Goal: Task Accomplishment & Management: Manage account settings

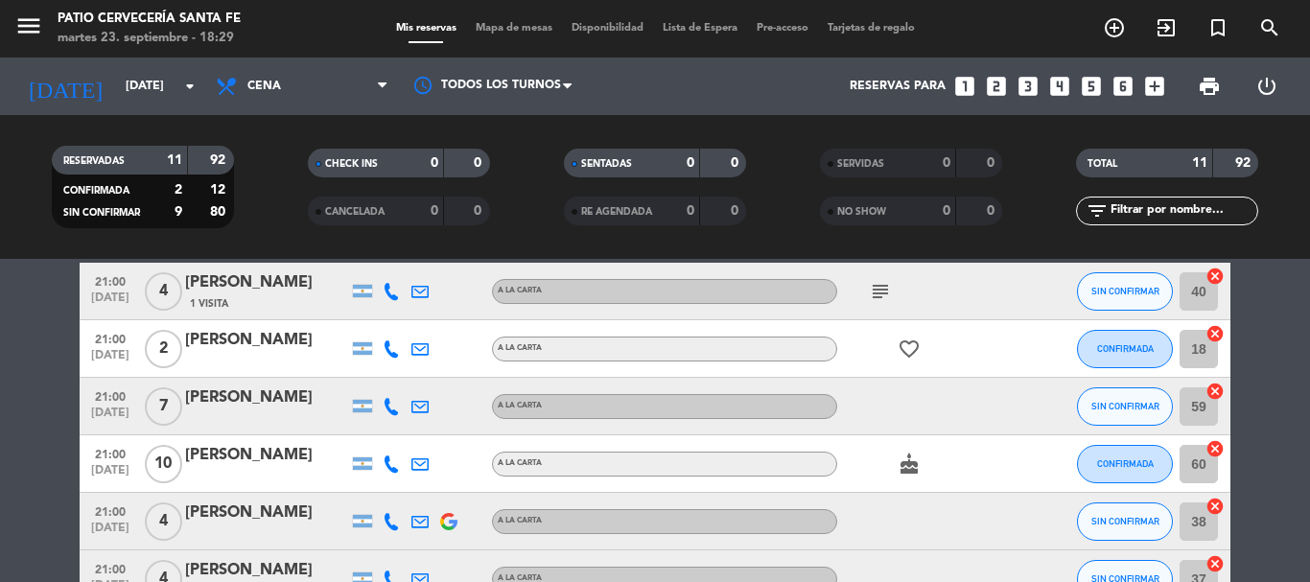
scroll to position [394, 0]
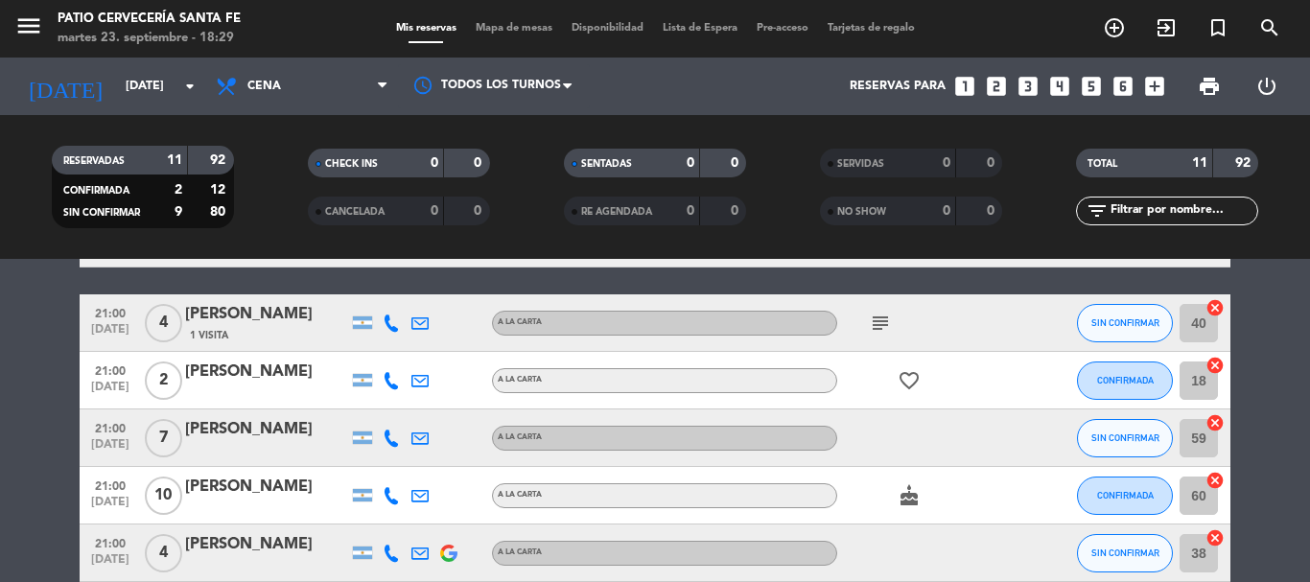
click at [879, 330] on icon "subject" at bounding box center [880, 323] width 23 height 23
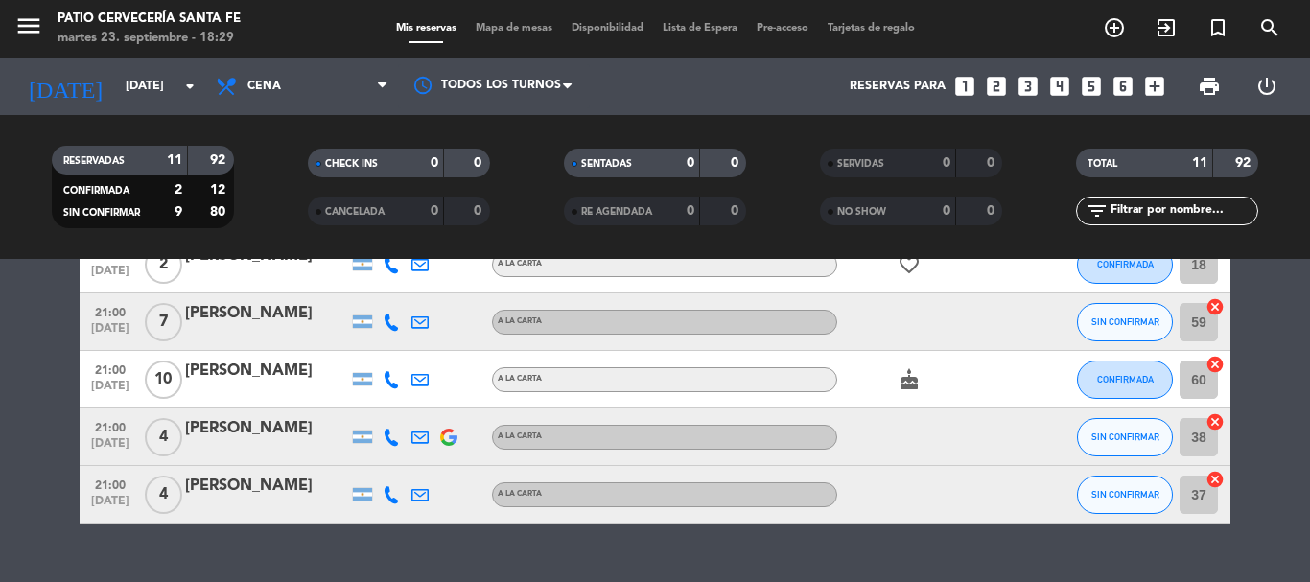
scroll to position [548, 0]
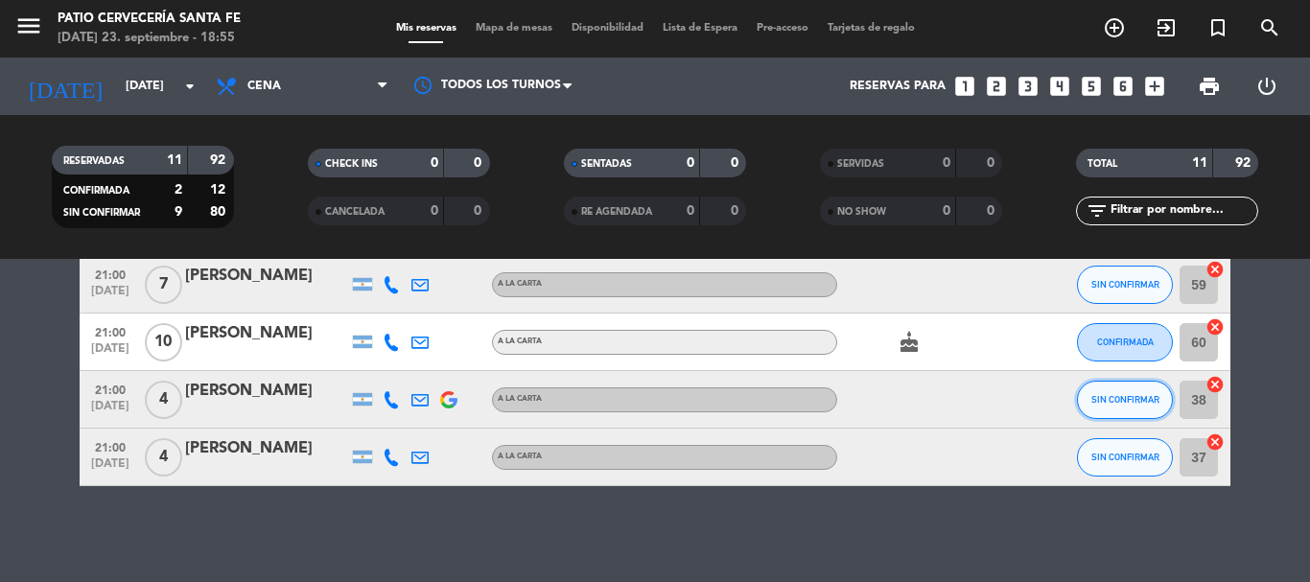
click at [1109, 395] on span "SIN CONFIRMAR" at bounding box center [1125, 399] width 68 height 11
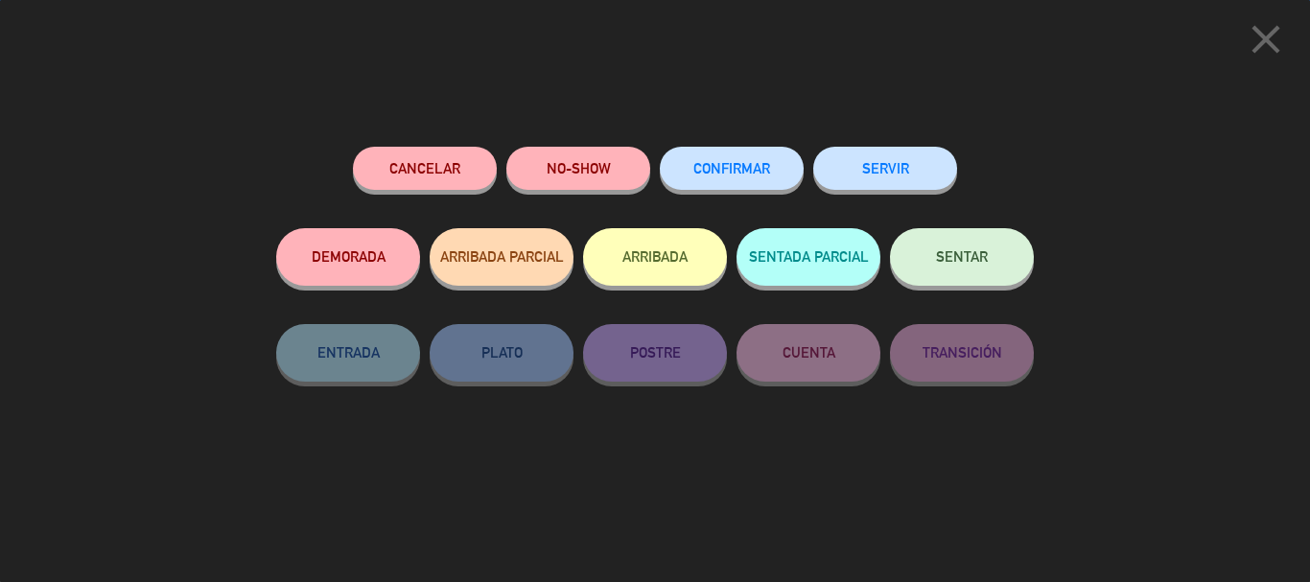
click at [952, 246] on button "SENTAR" at bounding box center [962, 257] width 144 height 58
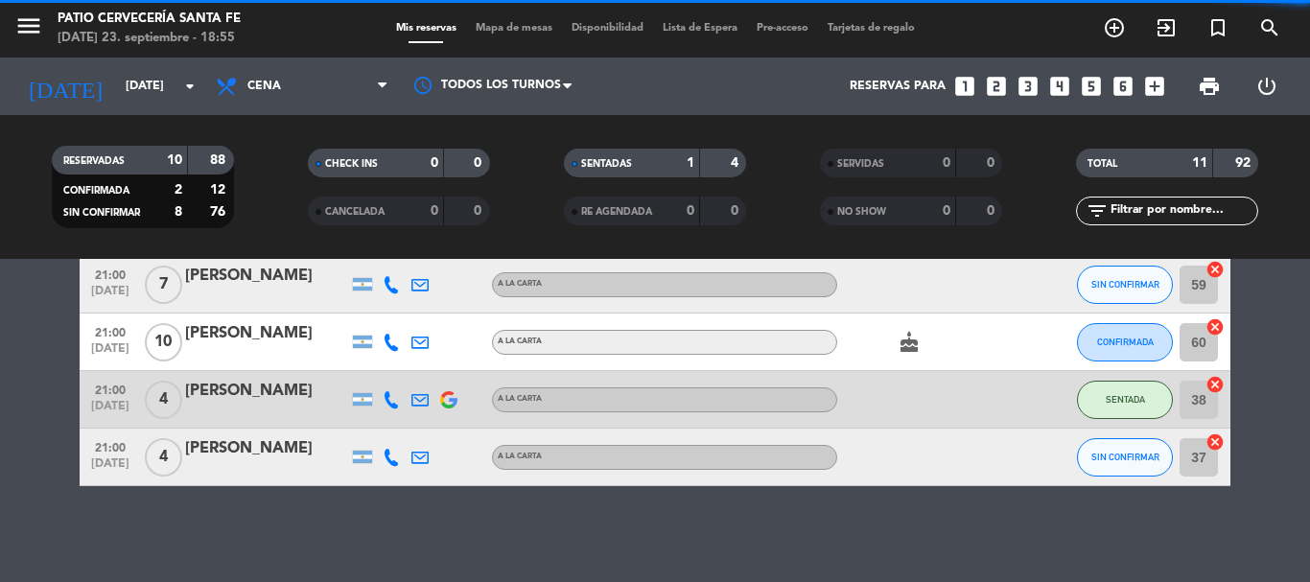
click at [1119, 415] on button "SENTADA" at bounding box center [1125, 400] width 96 height 38
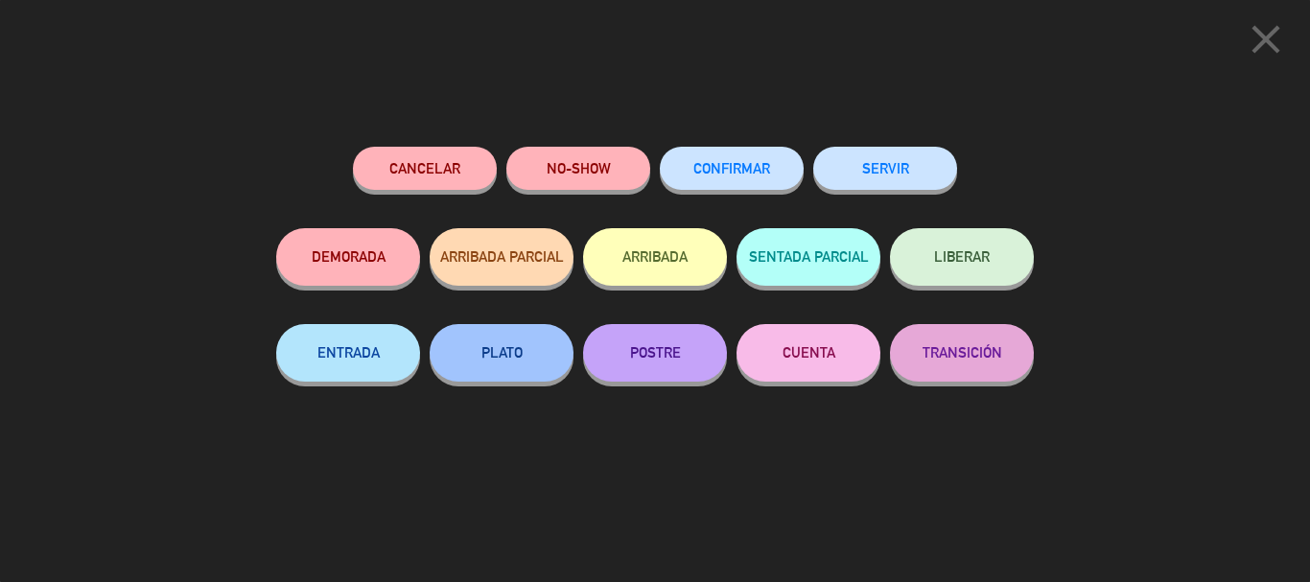
click at [725, 176] on span "CONFIRMAR" at bounding box center [731, 168] width 77 height 16
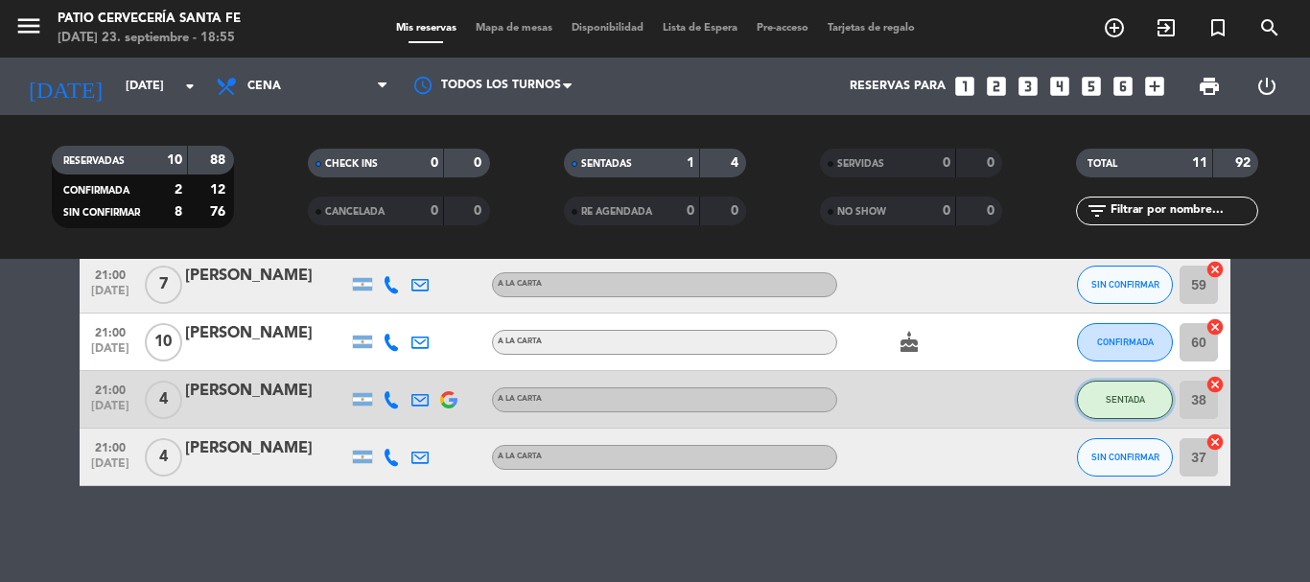
click at [1135, 404] on span "SENTADA" at bounding box center [1125, 399] width 39 height 11
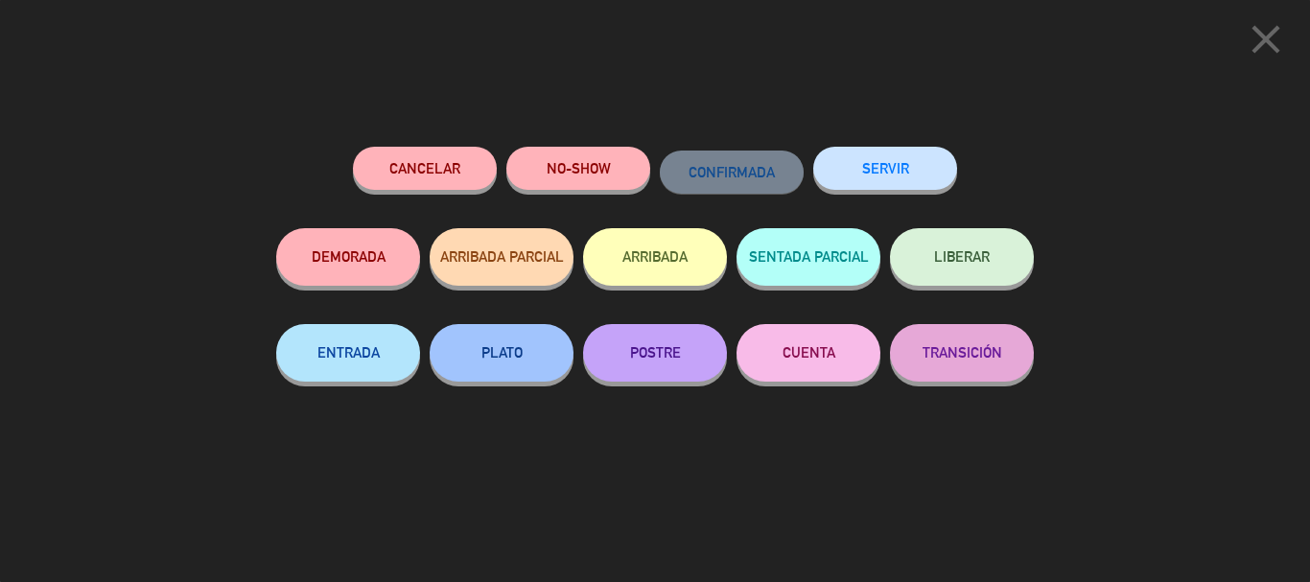
click at [1272, 51] on icon "close" at bounding box center [1266, 39] width 48 height 48
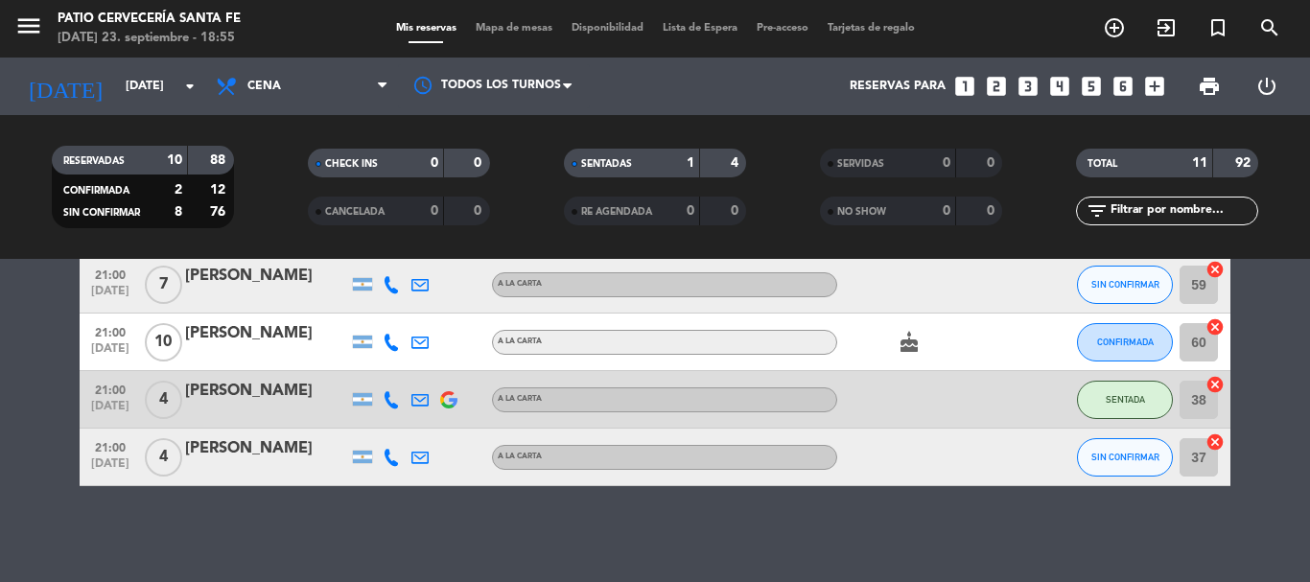
click at [1272, 51] on icon "close" at bounding box center [1266, 39] width 48 height 48
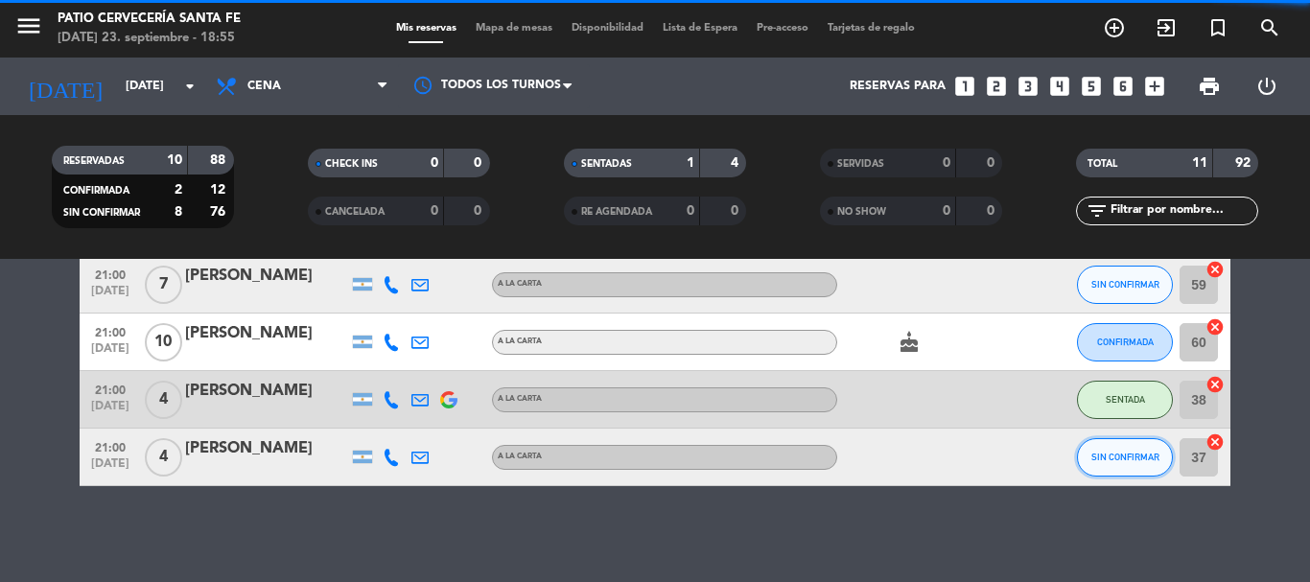
click at [1102, 457] on span "SIN CONFIRMAR" at bounding box center [1125, 457] width 68 height 11
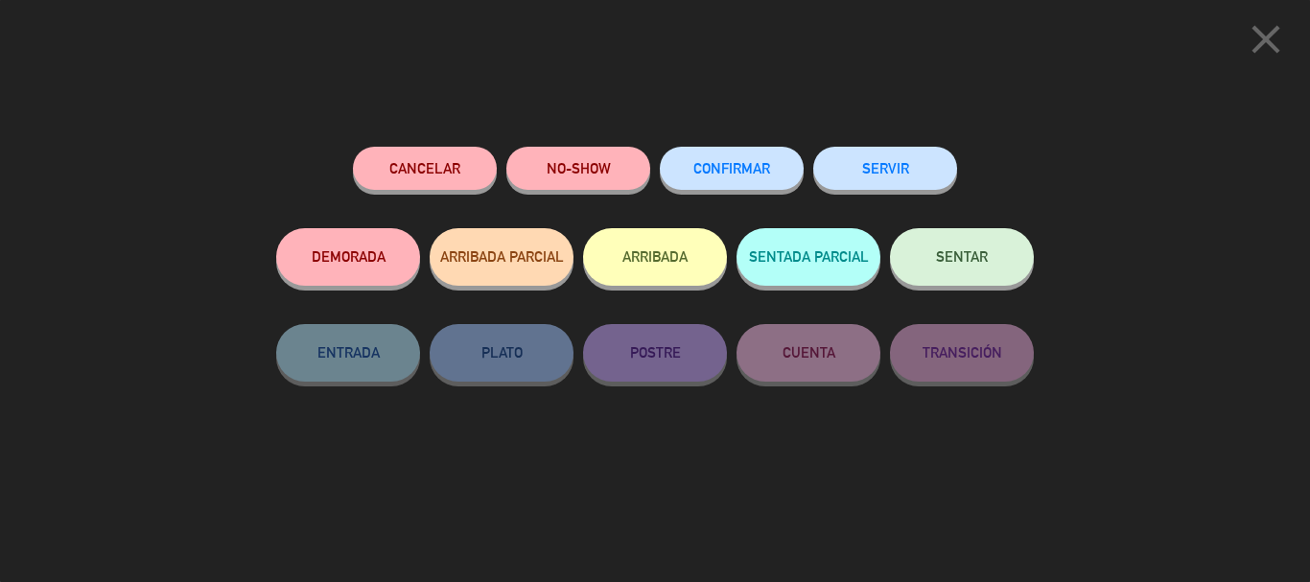
click at [762, 187] on button "CONFIRMAR" at bounding box center [732, 168] width 144 height 43
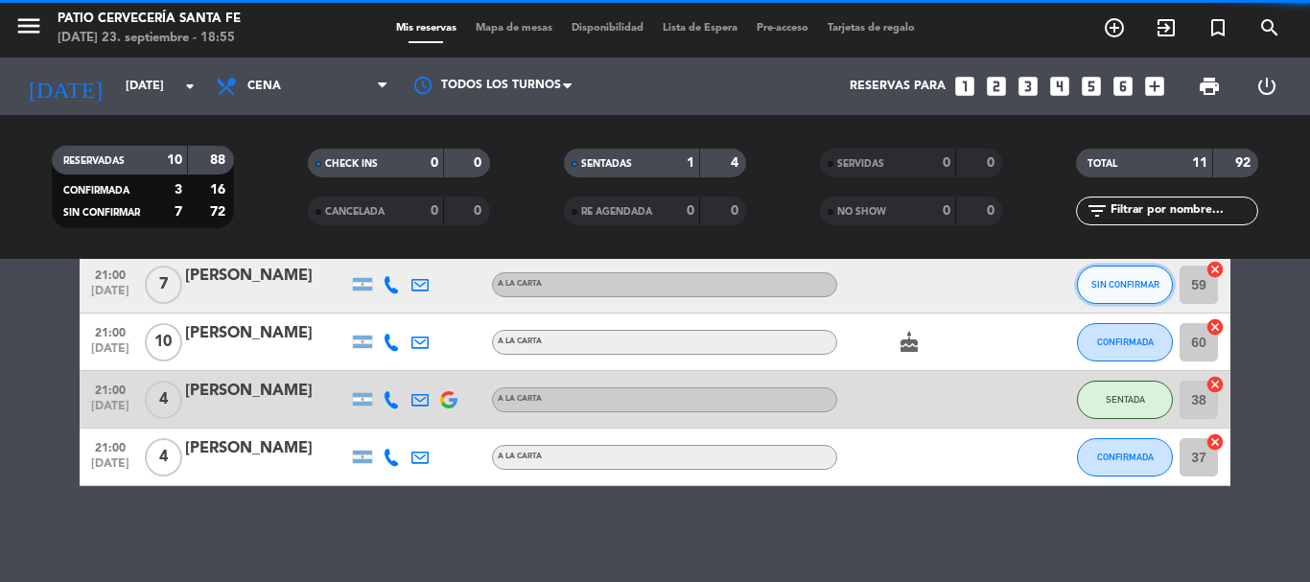
click at [1116, 293] on button "SIN CONFIRMAR" at bounding box center [1125, 285] width 96 height 38
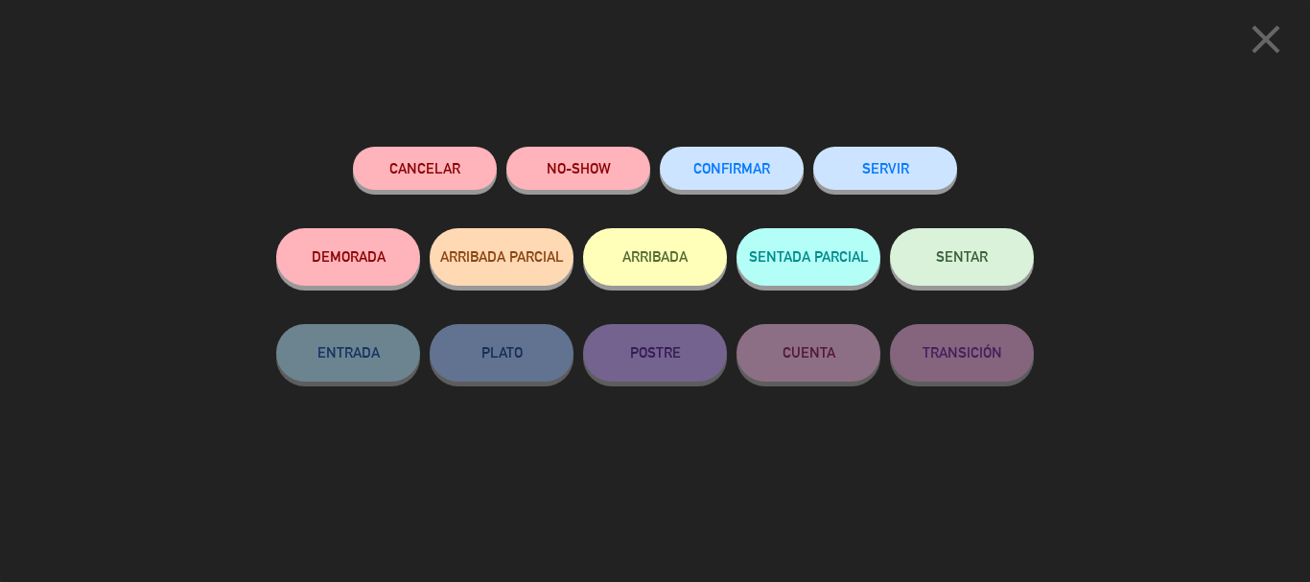
drag, startPoint x: 704, startPoint y: 136, endPoint x: 708, endPoint y: 152, distance: 15.8
click at [704, 137] on div "Cancelar NO-SHOW CONFIRMAR SERVIR DEMORADA ARRIBADA PARCIAL ARRIBADA SENTADA PA…" at bounding box center [655, 357] width 785 height 449
drag, startPoint x: 708, startPoint y: 152, endPoint x: 797, endPoint y: 205, distance: 104.1
click at [709, 153] on button "CONFIRMAR" at bounding box center [732, 168] width 144 height 43
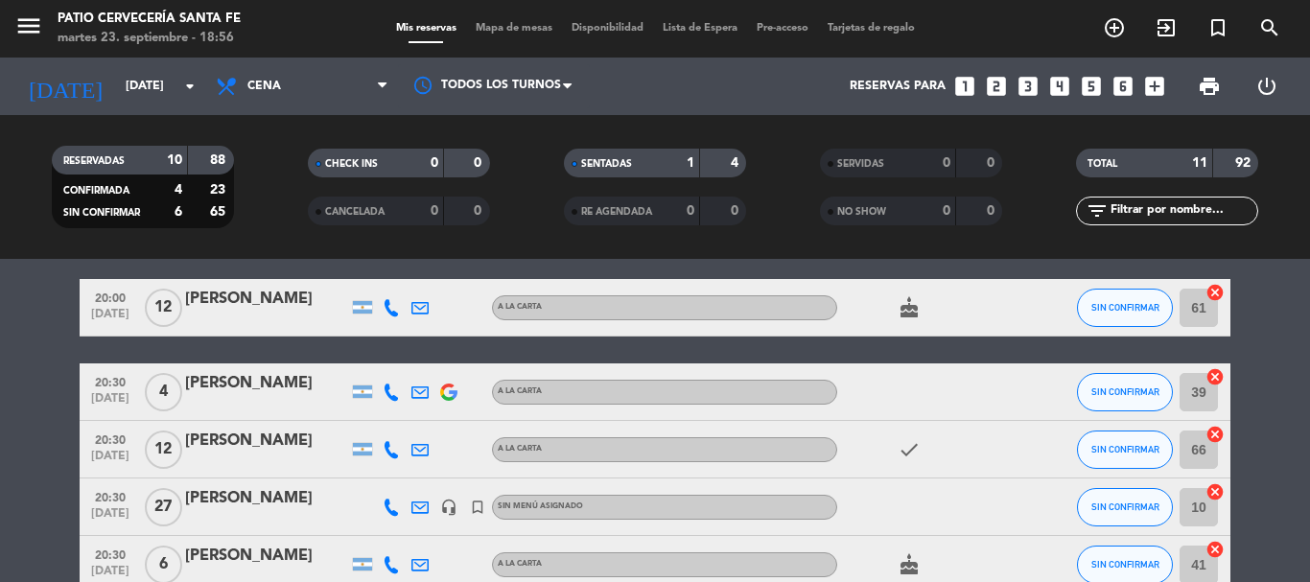
scroll to position [0, 0]
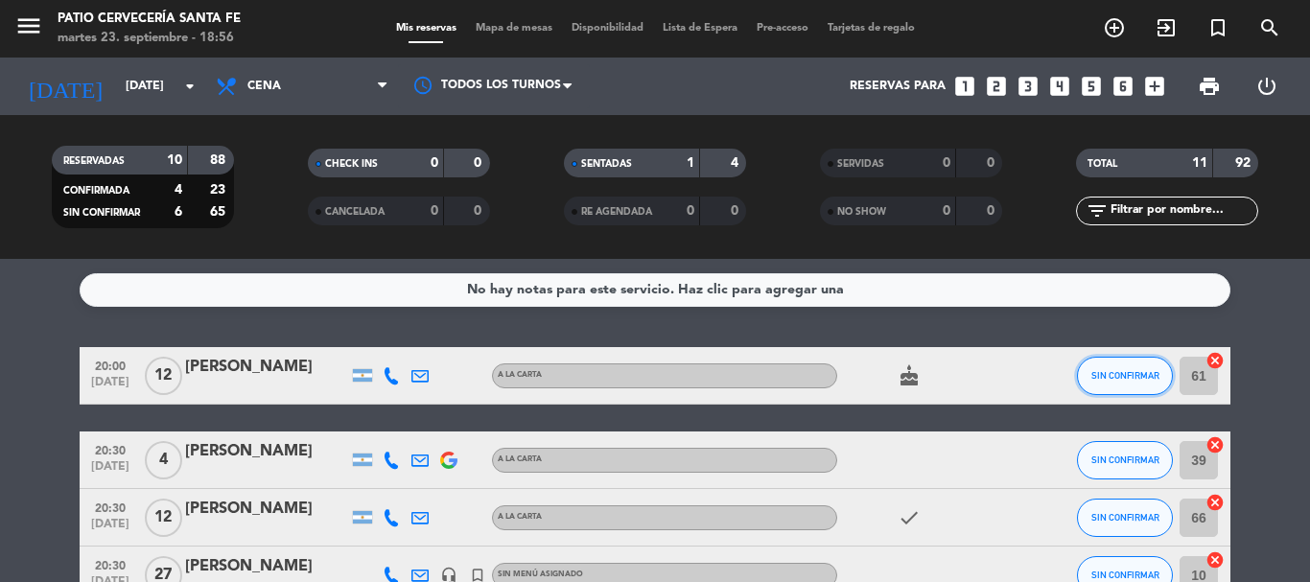
click at [1114, 384] on button "SIN CONFIRMAR" at bounding box center [1125, 376] width 96 height 38
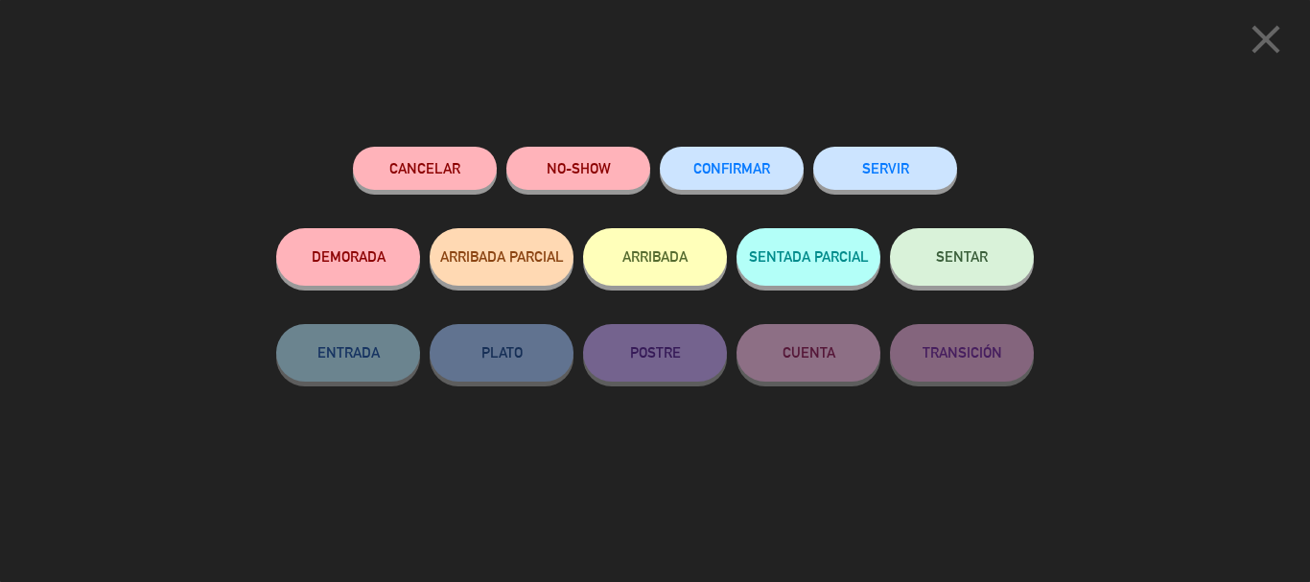
click at [746, 170] on span "CONFIRMAR" at bounding box center [731, 168] width 77 height 16
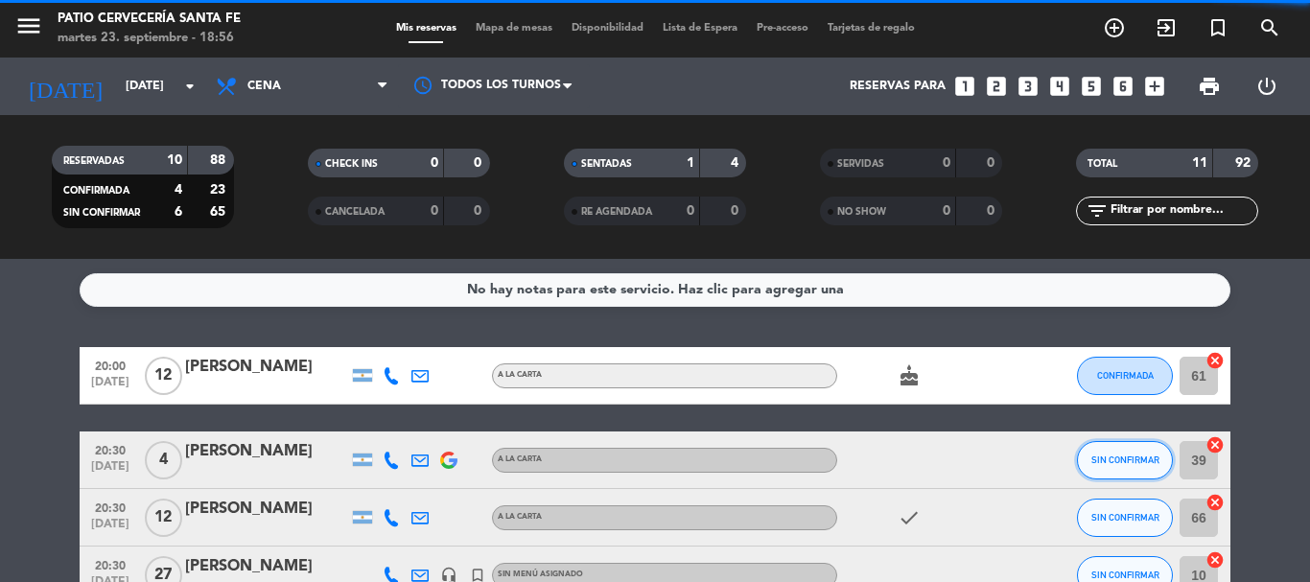
click at [1108, 460] on span "SIN CONFIRMAR" at bounding box center [1125, 460] width 68 height 11
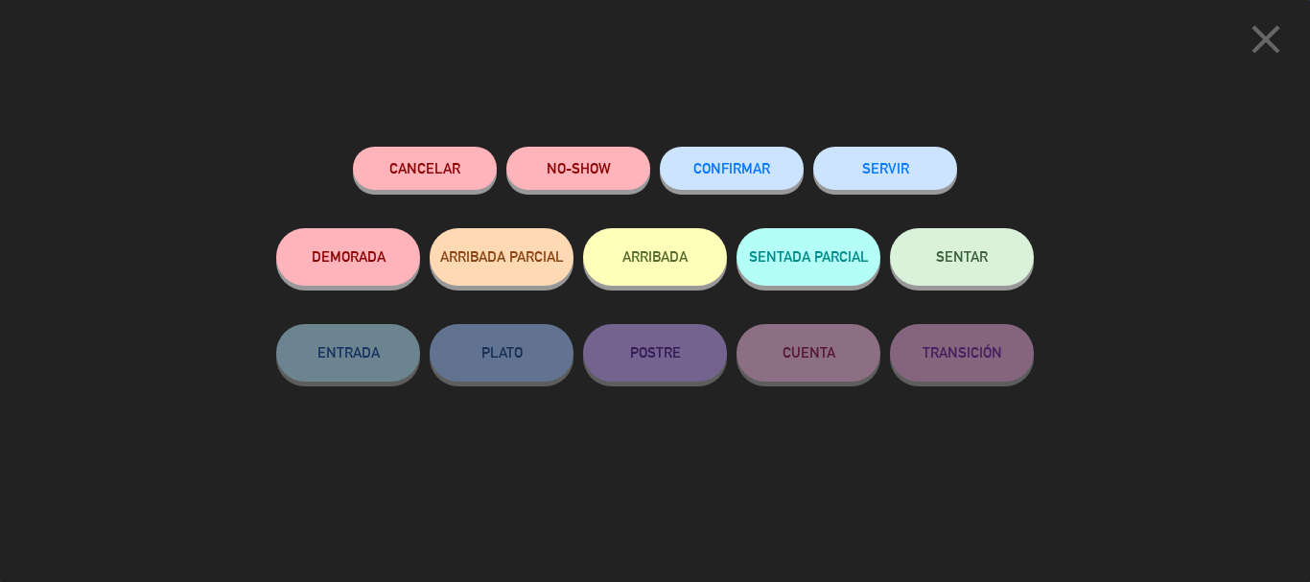
click at [746, 183] on button "CONFIRMAR" at bounding box center [732, 168] width 144 height 43
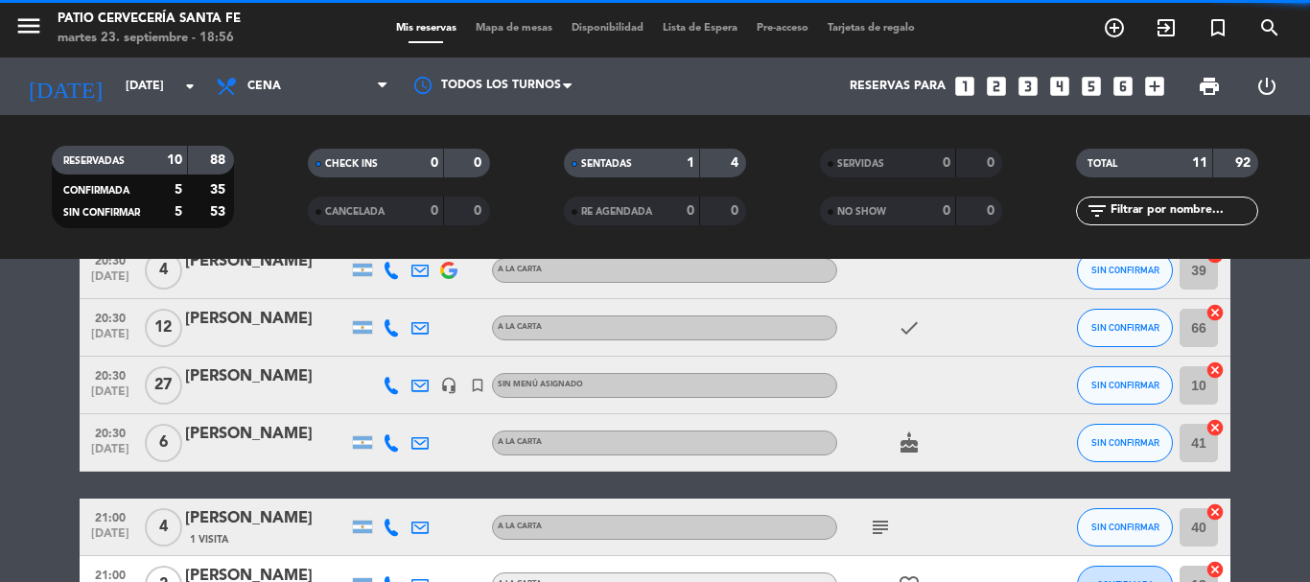
scroll to position [192, 0]
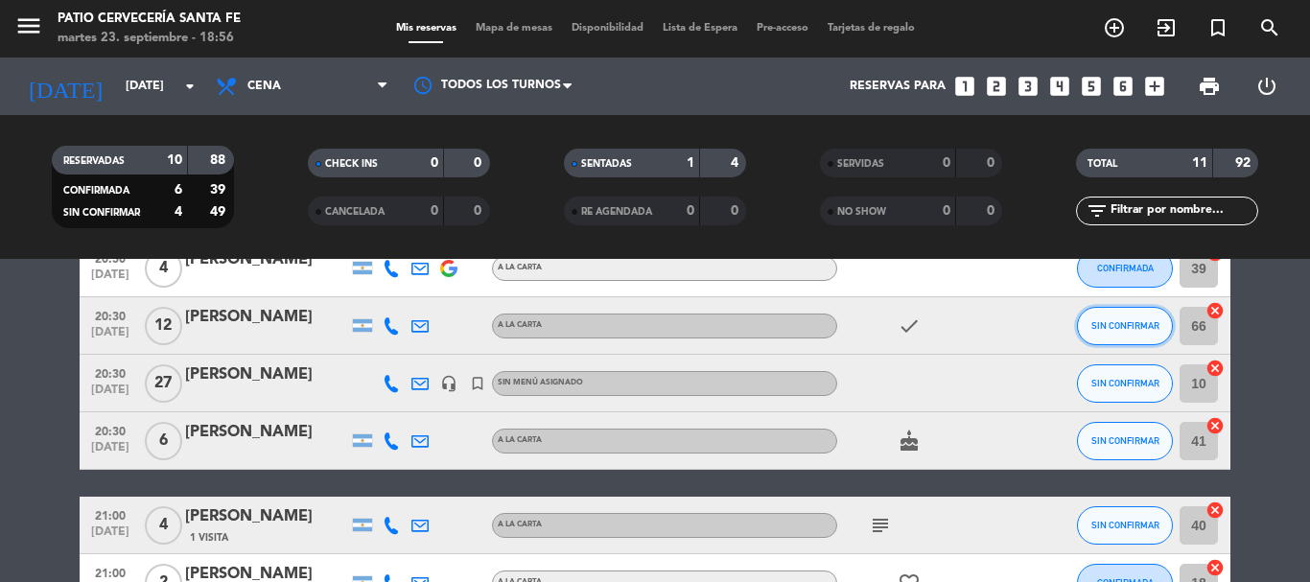
click at [1139, 336] on button "SIN CONFIRMAR" at bounding box center [1125, 326] width 96 height 38
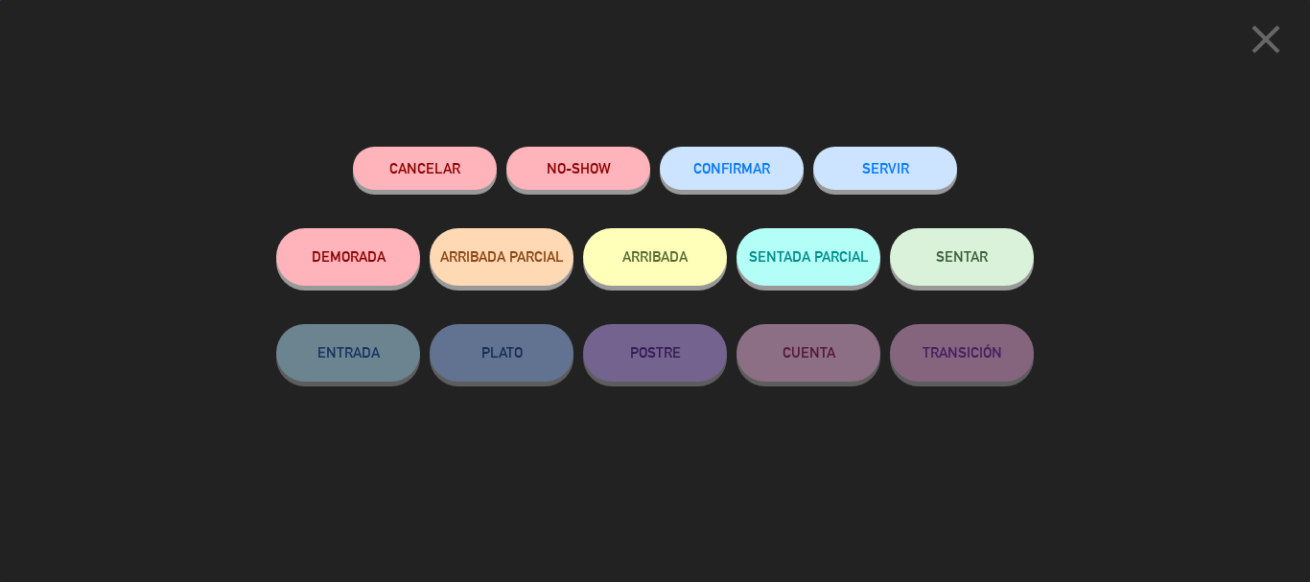
click at [722, 183] on button "CONFIRMAR" at bounding box center [732, 168] width 144 height 43
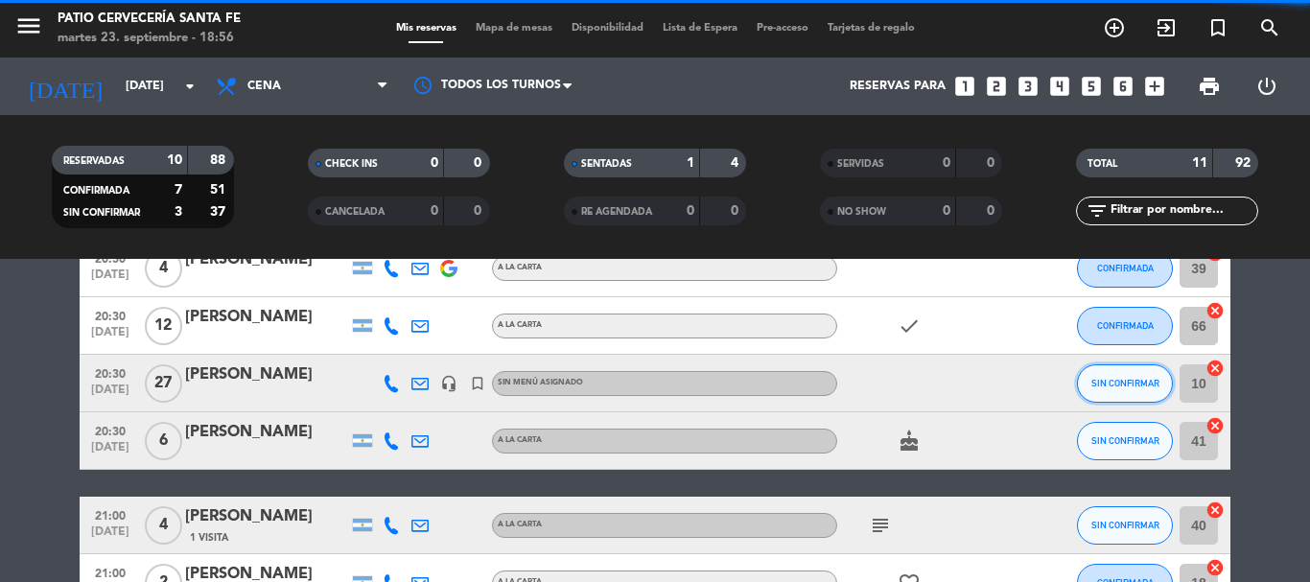
click at [1156, 378] on span "SIN CONFIRMAR" at bounding box center [1125, 383] width 68 height 11
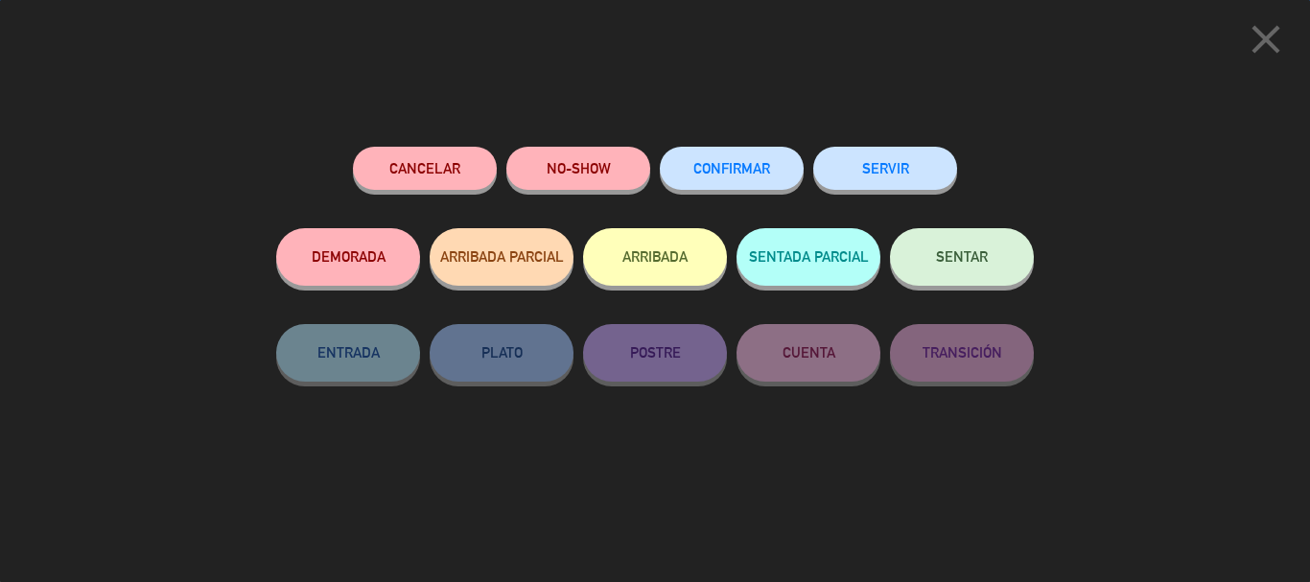
click at [754, 170] on span "CONFIRMAR" at bounding box center [731, 168] width 77 height 16
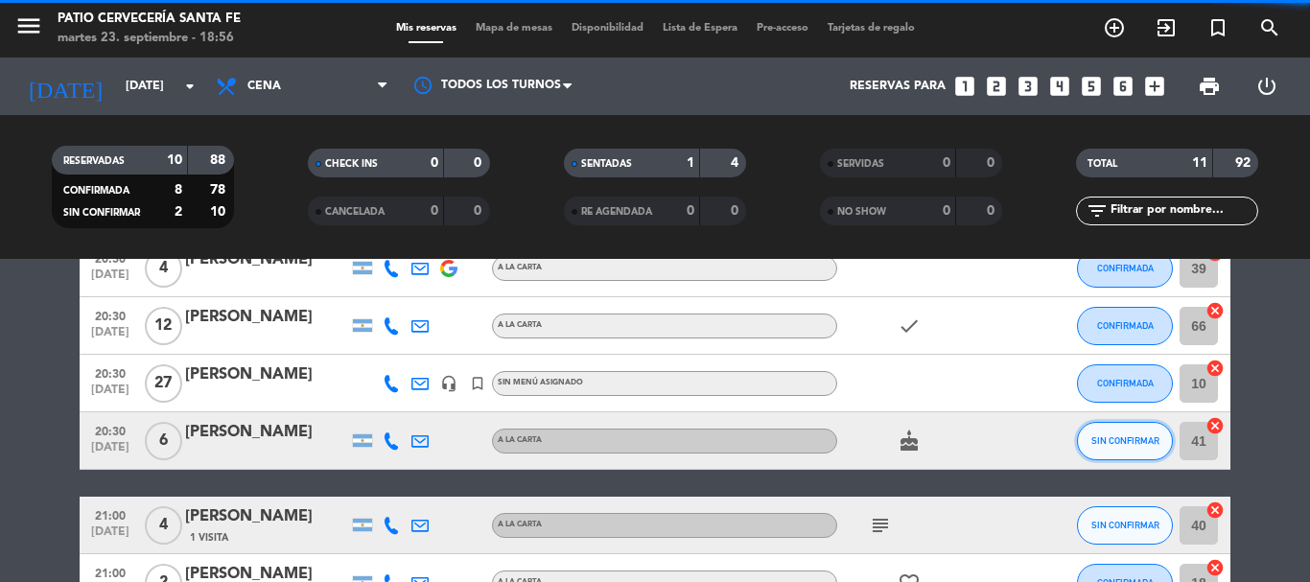
click at [1128, 431] on button "SIN CONFIRMAR" at bounding box center [1125, 441] width 96 height 38
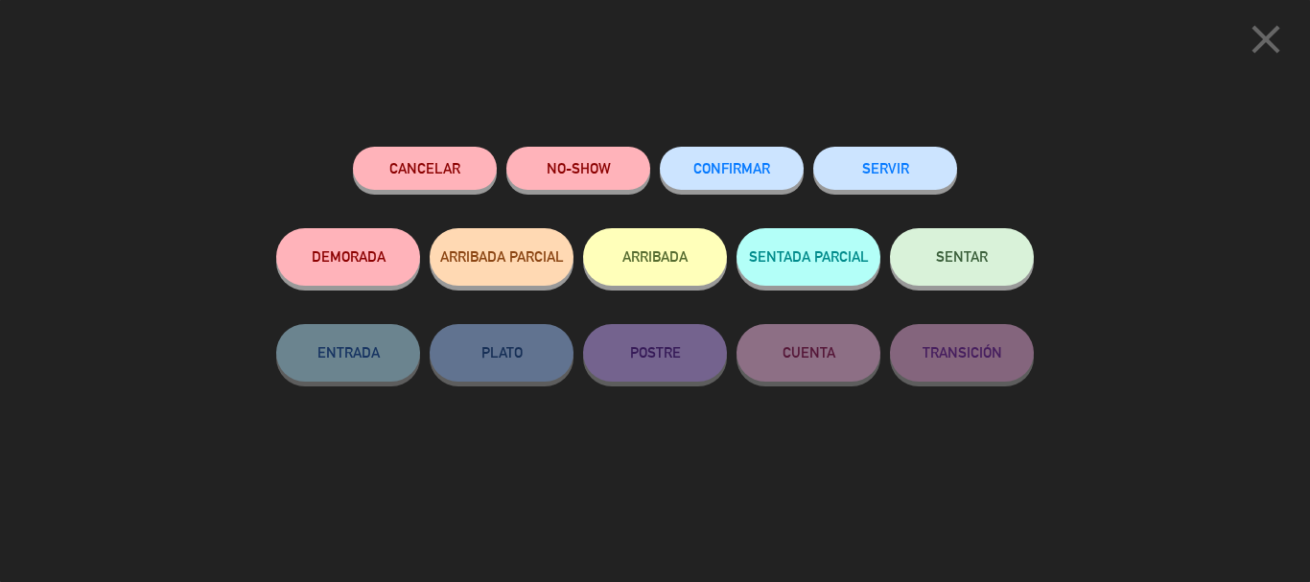
click at [778, 178] on button "CONFIRMAR" at bounding box center [732, 168] width 144 height 43
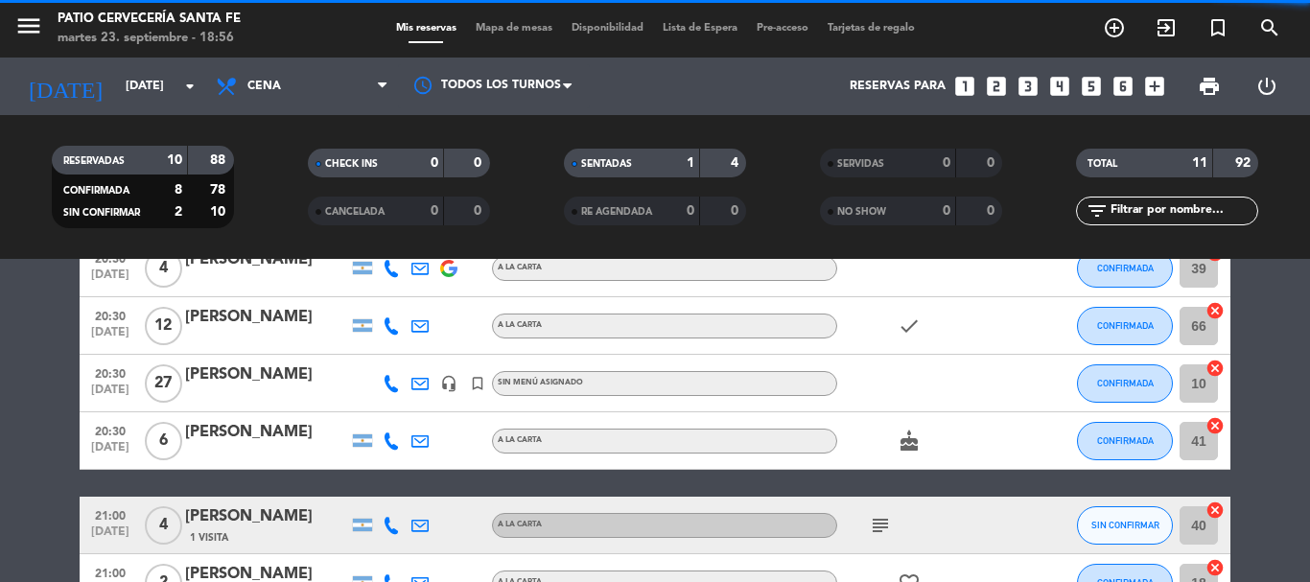
scroll to position [288, 0]
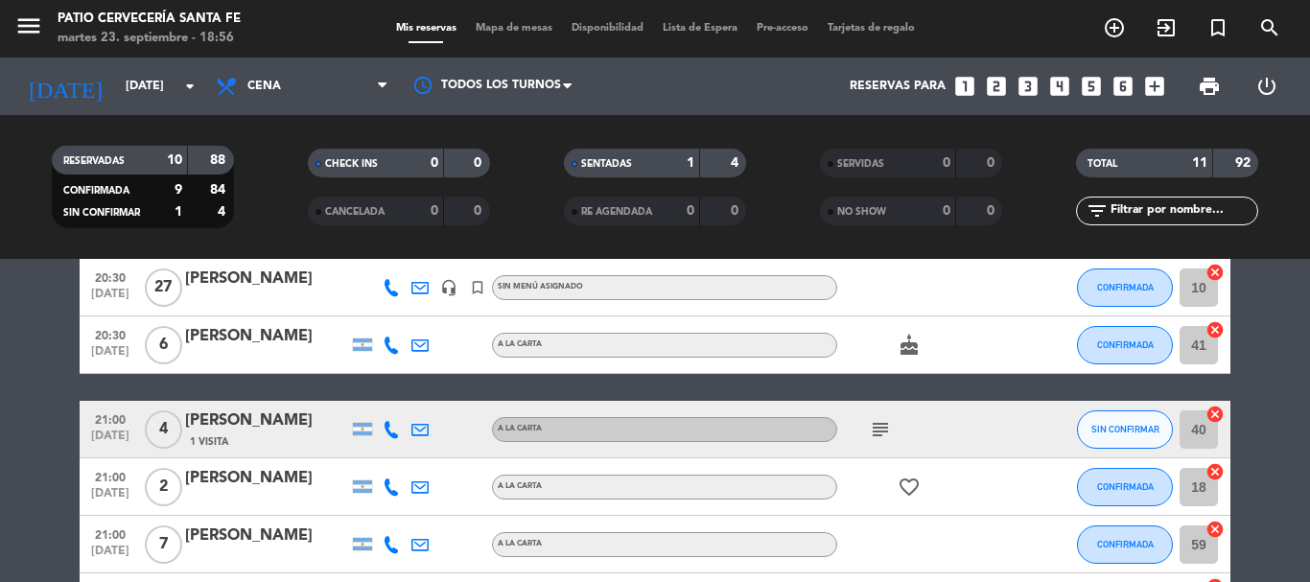
click at [875, 426] on icon "subject" at bounding box center [880, 429] width 23 height 23
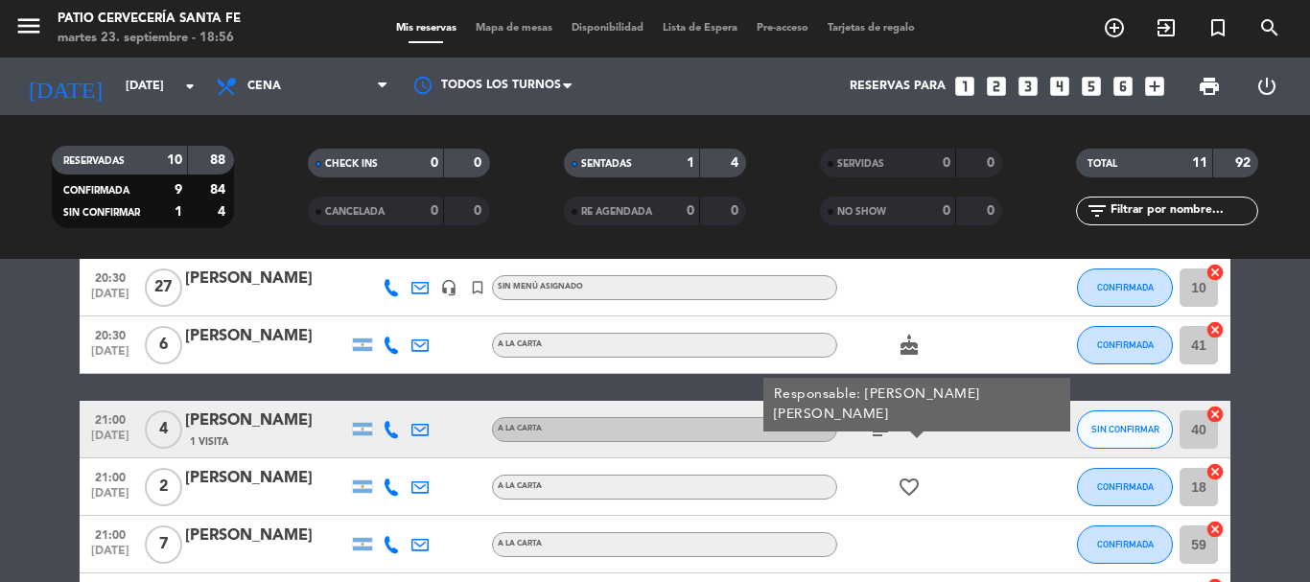
click at [875, 427] on icon "subject" at bounding box center [880, 429] width 23 height 23
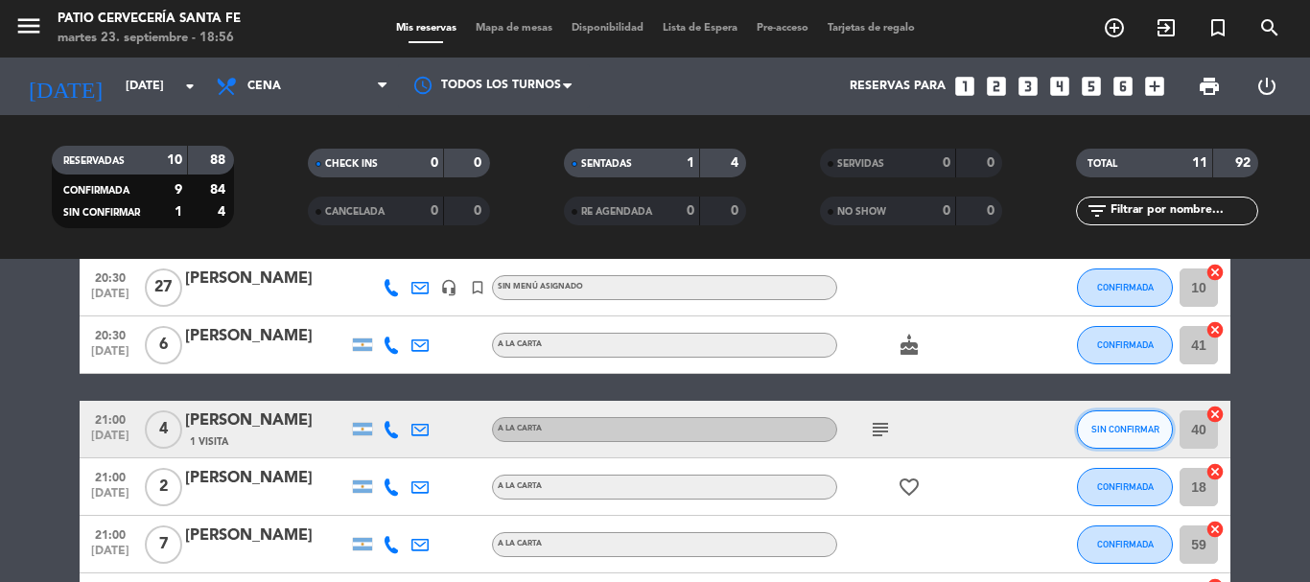
click at [1164, 435] on button "SIN CONFIRMAR" at bounding box center [1125, 430] width 96 height 38
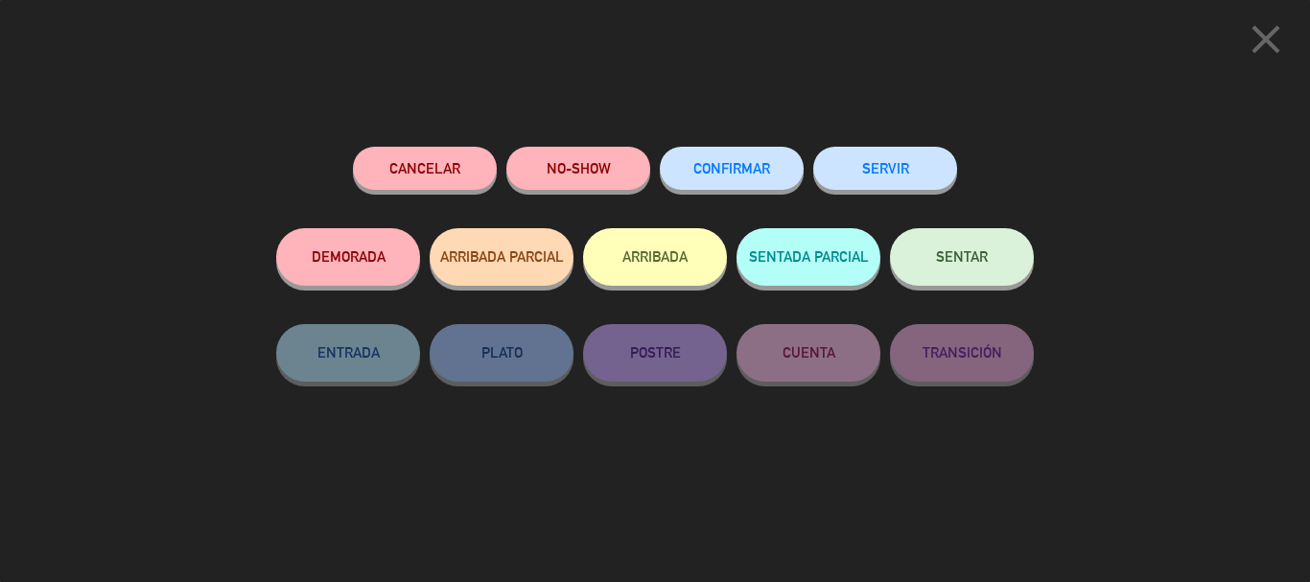
click at [758, 166] on span "CONFIRMAR" at bounding box center [731, 168] width 77 height 16
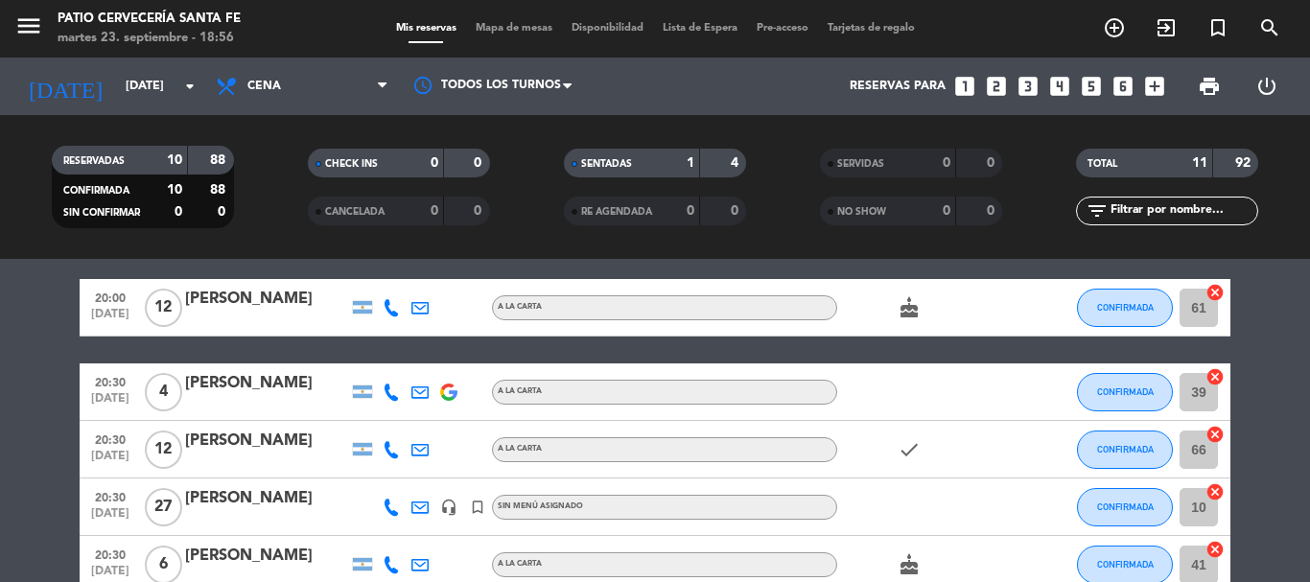
scroll to position [0, 0]
